Goal: Information Seeking & Learning: Understand process/instructions

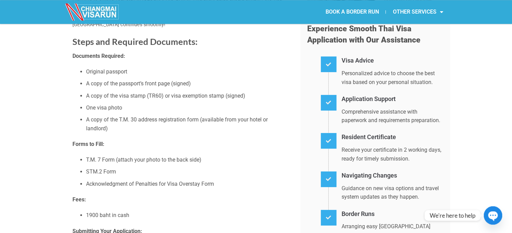
scroll to position [103, 0]
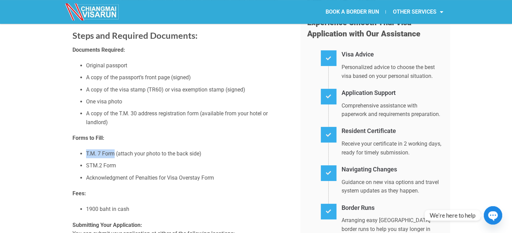
drag, startPoint x: 114, startPoint y: 155, endPoint x: 86, endPoint y: 152, distance: 27.7
click at [86, 152] on li "T.M. 7 Form (attach your photo to the back side)" at bounding box center [188, 153] width 204 height 9
copy li "T.M. 7 Form"
drag, startPoint x: 116, startPoint y: 165, endPoint x: 84, endPoint y: 166, distance: 32.7
click at [86, 166] on li "STM.2 Form" at bounding box center [188, 165] width 204 height 9
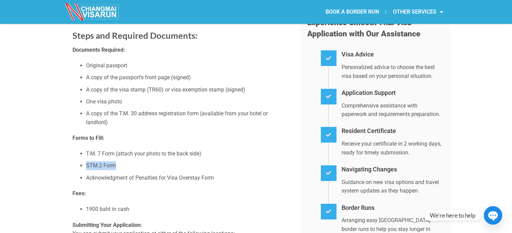
copy li "STM.2 Form"
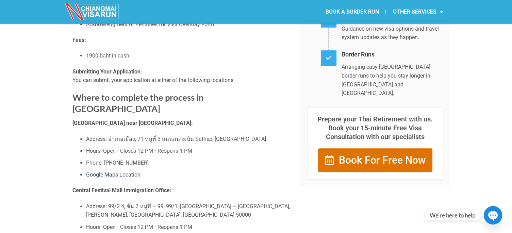
scroll to position [259, 0]
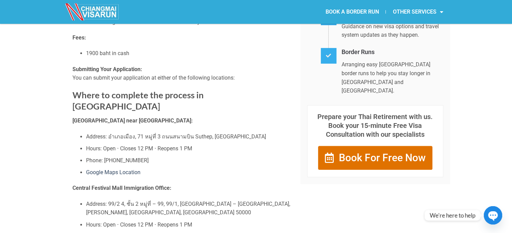
drag, startPoint x: 192, startPoint y: 110, endPoint x: 41, endPoint y: 110, distance: 151.1
copy strong "[GEOGRAPHIC_DATA] Immigration Office near [GEOGRAPHIC_DATA]"
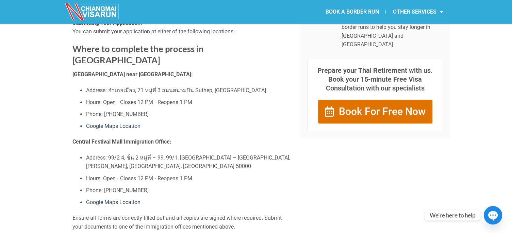
scroll to position [306, 0]
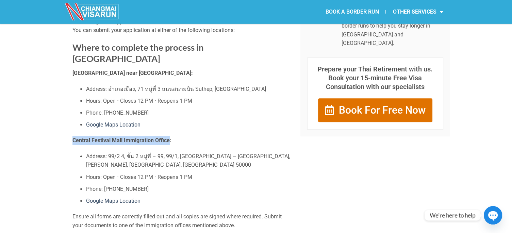
drag, startPoint x: 169, startPoint y: 140, endPoint x: 72, endPoint y: 142, distance: 97.4
click at [72, 142] on div "Obtain a Visa Extension for a Tourist Visa or Visa Exemption in [GEOGRAPHIC_DAT…" at bounding box center [181, 210] width 225 height 930
copy strong "Central Festival Mall Immigration Office"
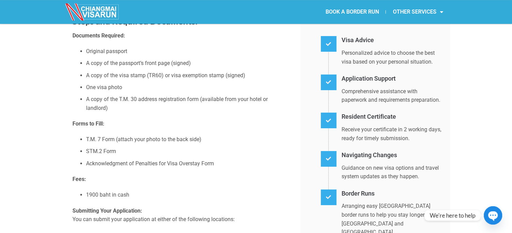
scroll to position [117, 0]
